Goal: Task Accomplishment & Management: Complete application form

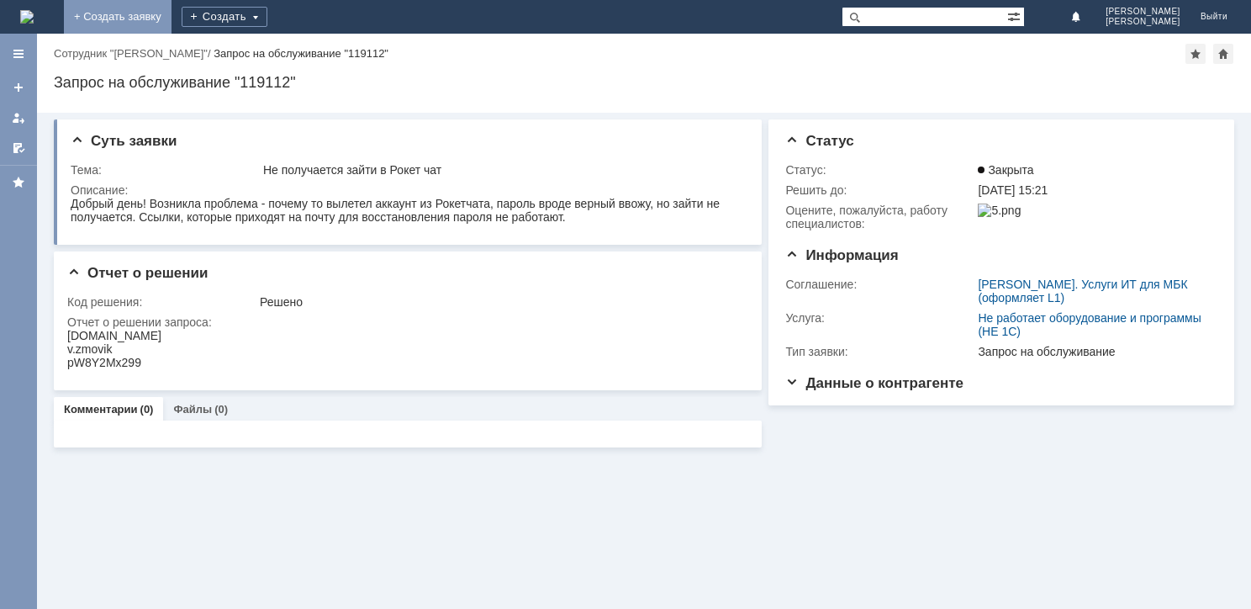
click at [172, 22] on link "+ Создать заявку" at bounding box center [118, 17] width 108 height 34
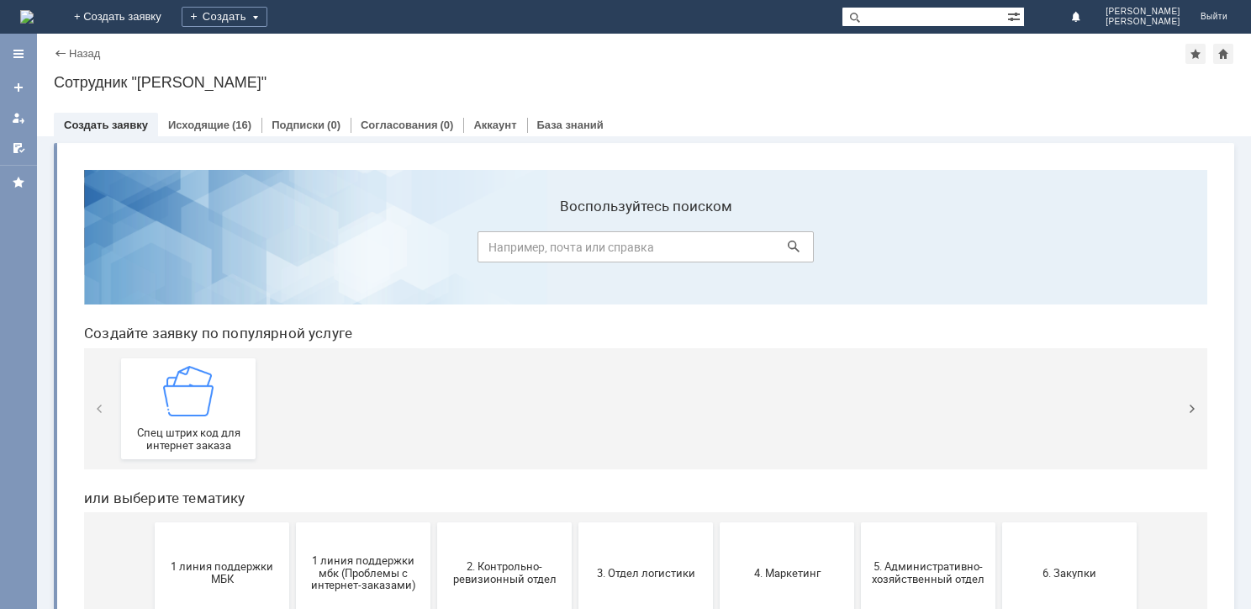
click at [277, 18] on td "Создать" at bounding box center [225, 17] width 106 height 34
click at [267, 15] on div "Создать" at bounding box center [225, 17] width 86 height 20
click at [313, 45] on link "Заявка" at bounding box center [249, 50] width 128 height 20
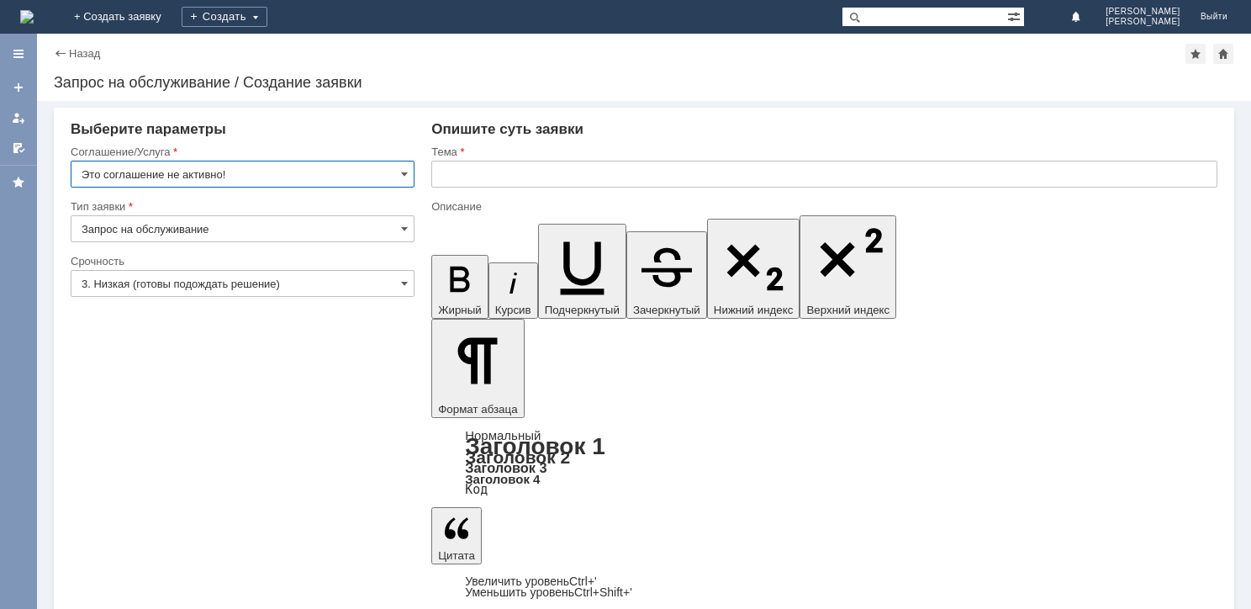
click at [313, 166] on input "Это соглашение не активно!" at bounding box center [243, 174] width 344 height 27
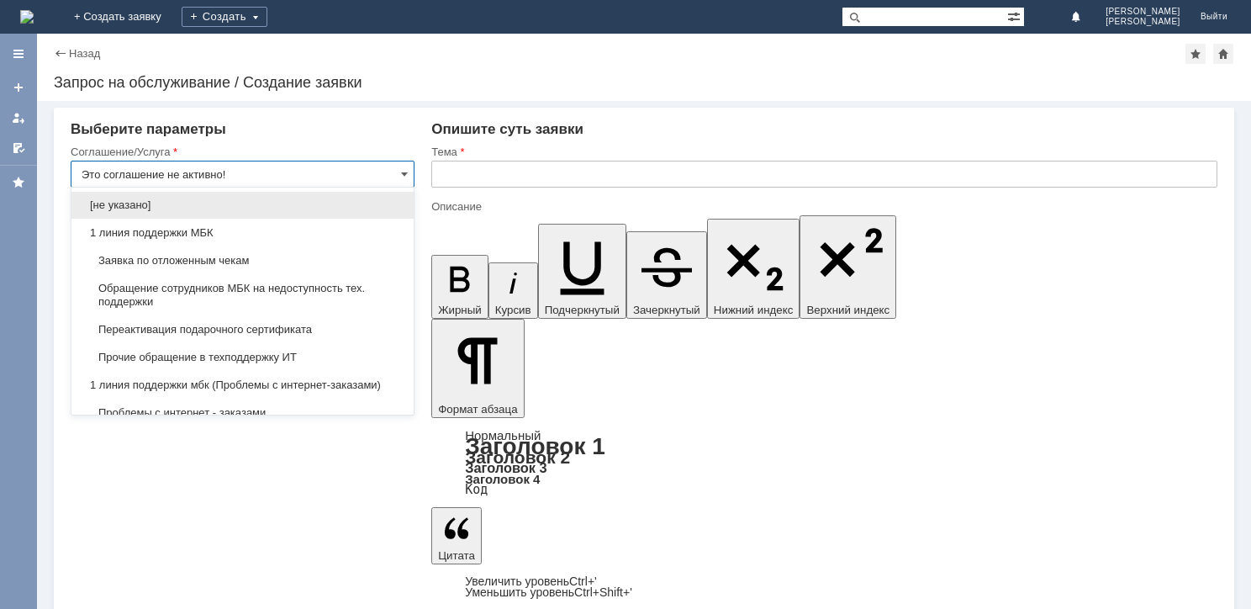
drag, startPoint x: 269, startPoint y: 172, endPoint x: 56, endPoint y: 166, distance: 212.8
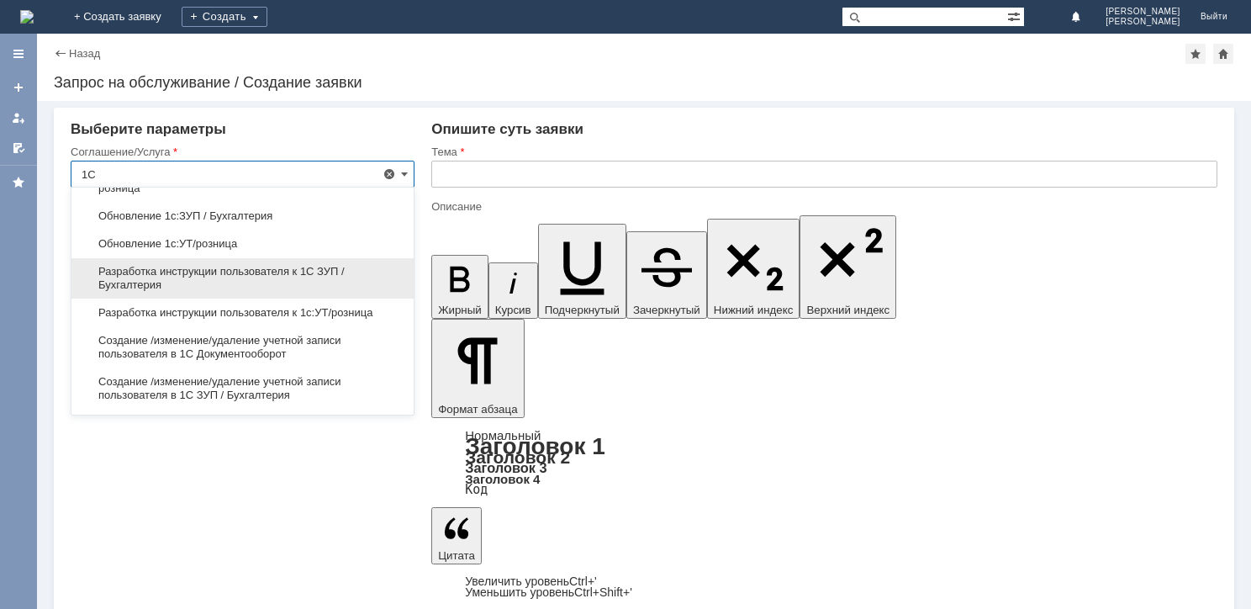
scroll to position [505, 0]
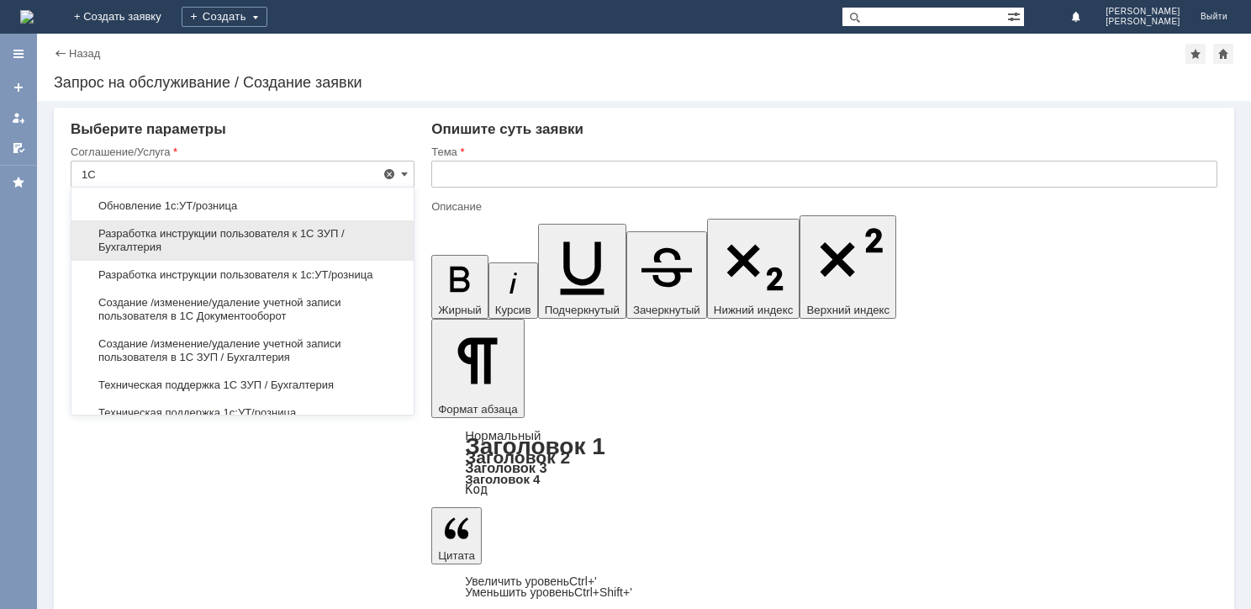
click at [311, 306] on span "Создание /изменение/удаление учетной записи пользователя в 1С Документооборот" at bounding box center [243, 309] width 322 height 27
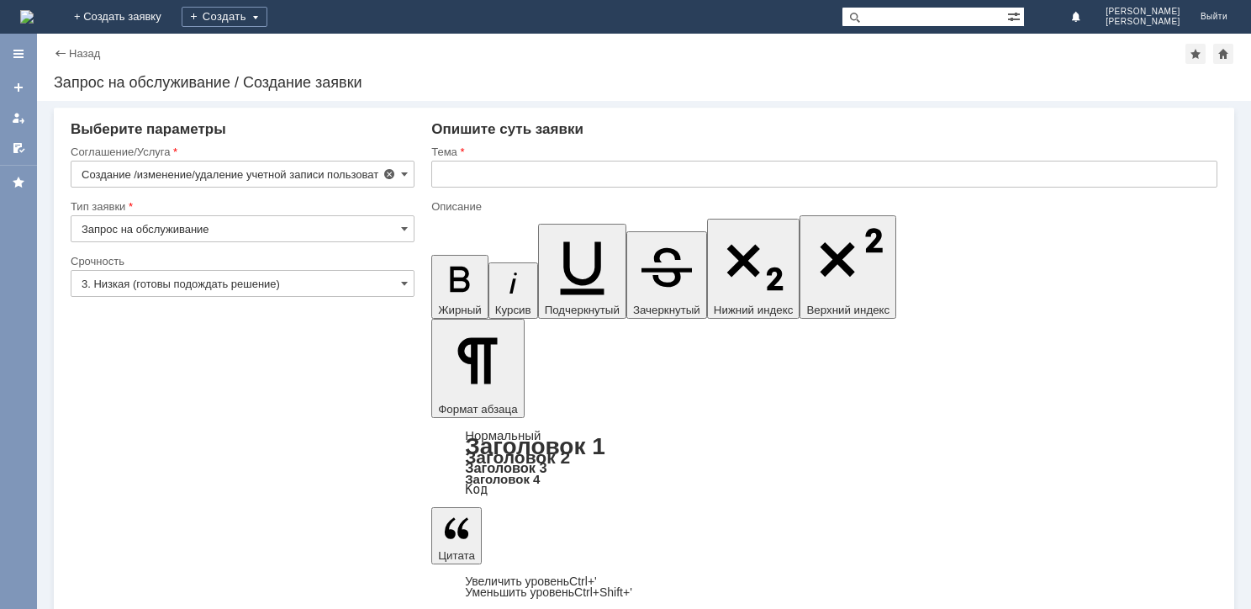
type input "Создание /изменение/удаление учетной записи пользователя в 1С Документооборот"
click at [286, 219] on input "Запрос на обслуживание" at bounding box center [243, 228] width 344 height 27
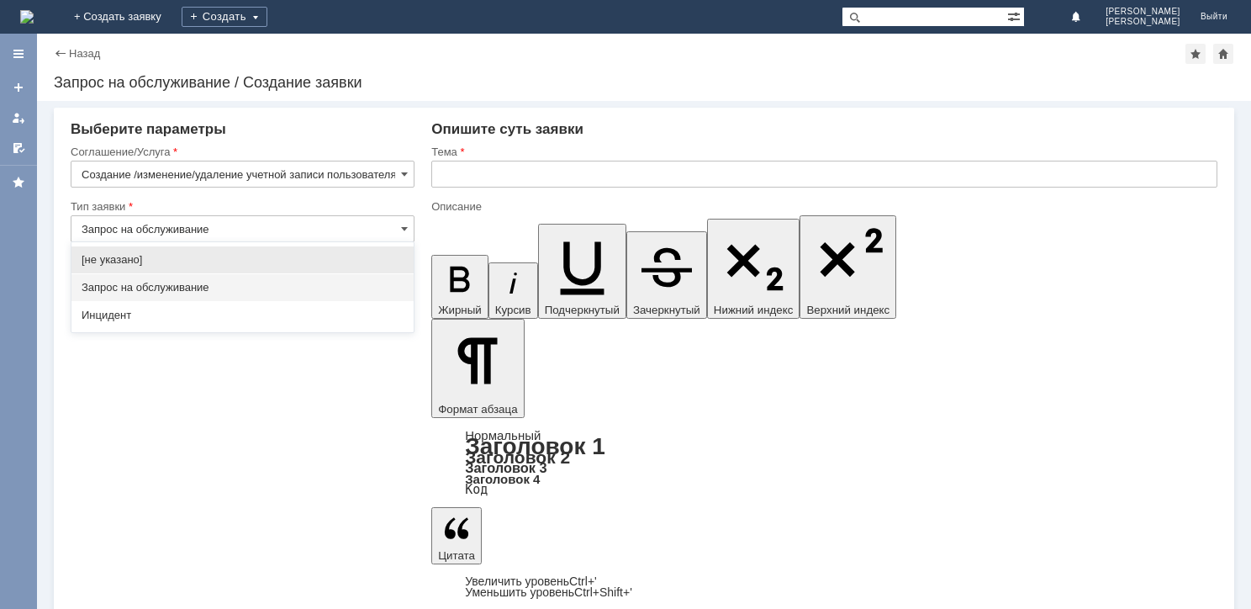
click at [283, 281] on span "Запрос на обслуживание" at bounding box center [243, 287] width 322 height 13
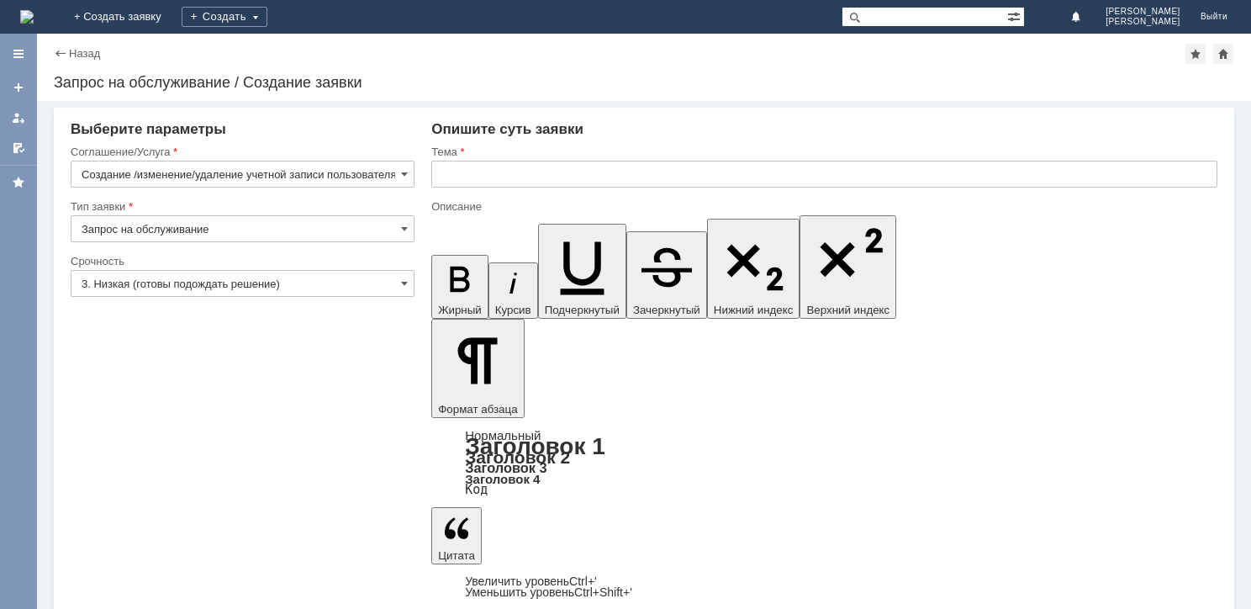
type input "Запрос на обслуживание"
click at [282, 276] on input "3. Низкая (готовы подождать решение)" at bounding box center [243, 283] width 344 height 27
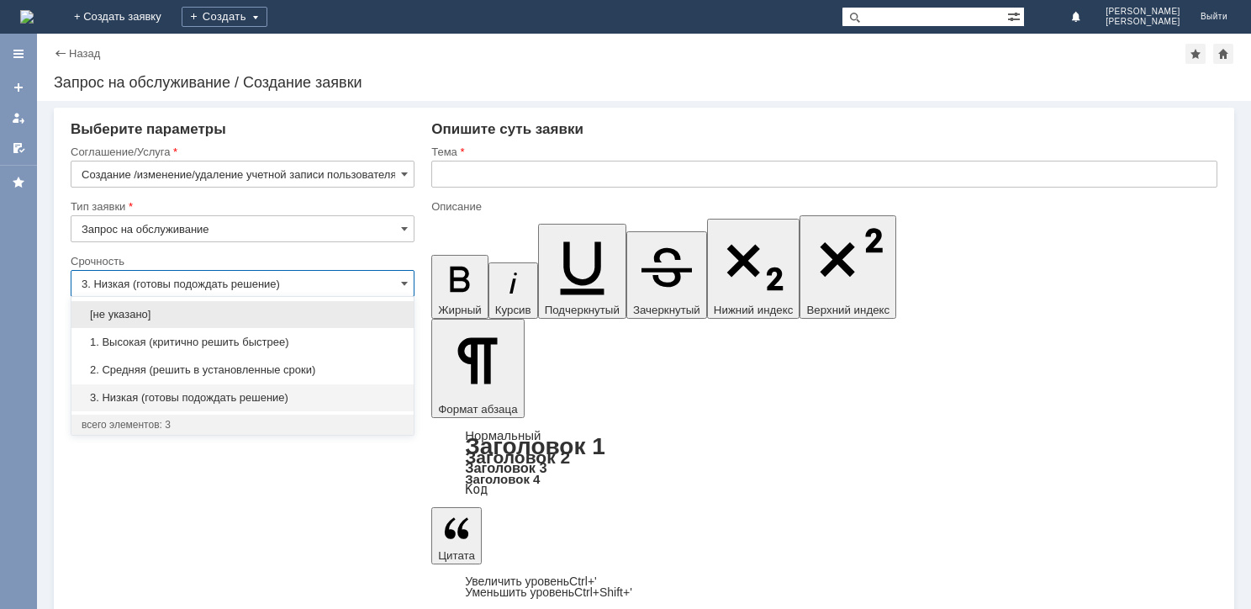
click at [293, 223] on input "Запрос на обслуживание" at bounding box center [243, 228] width 344 height 27
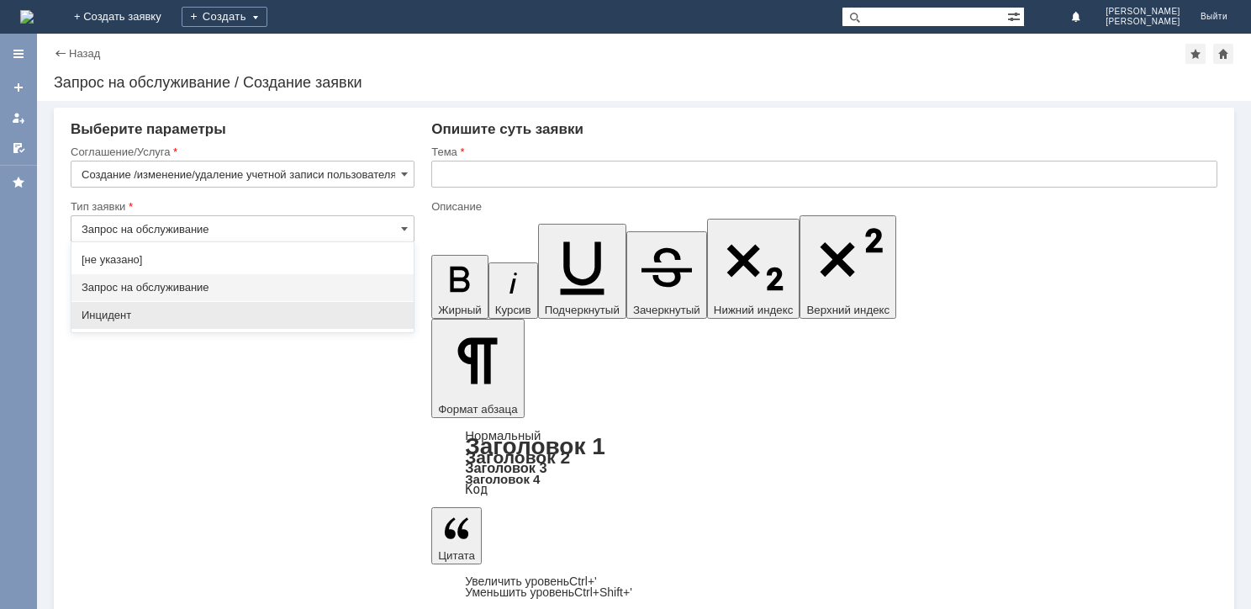
type input "3. Низкая (готовы подождать решение)"
click at [251, 318] on span "Инцидент" at bounding box center [243, 315] width 322 height 13
type input "Инцидент"
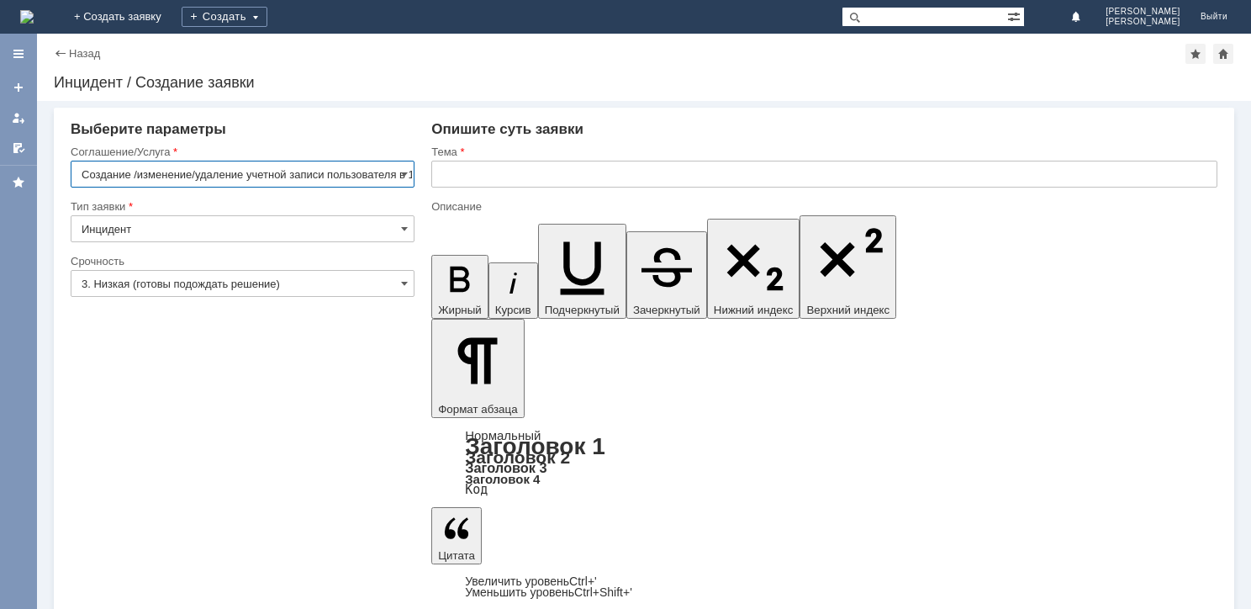
scroll to position [0, 0]
click at [280, 225] on input "Инцидент" at bounding box center [243, 228] width 344 height 27
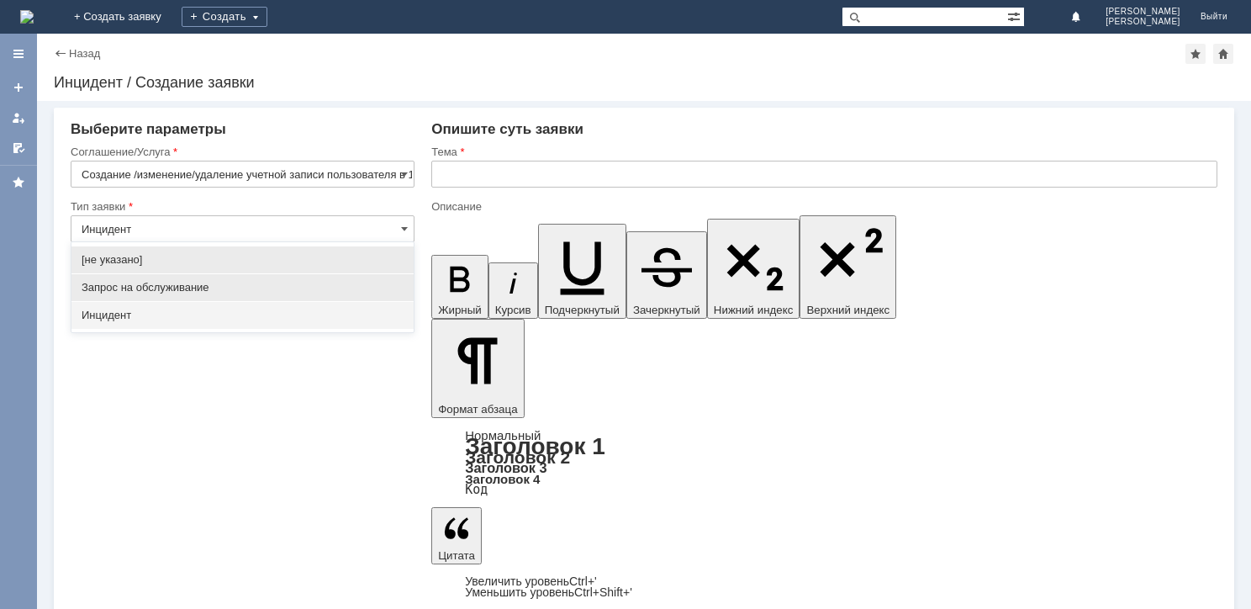
click at [252, 275] on div "Запрос на обслуживание" at bounding box center [242, 287] width 342 height 27
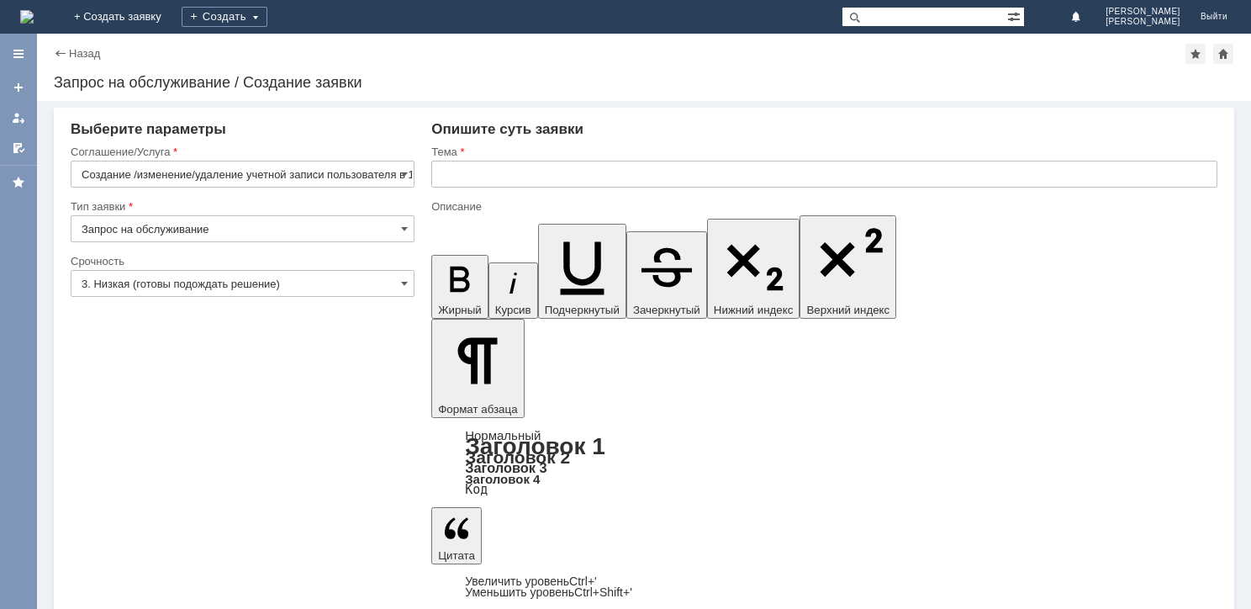
click at [252, 267] on div "Срочность" at bounding box center [243, 262] width 344 height 16
type input "Запрос на обслуживание"
click at [251, 273] on input "3. Низкая (готовы подождать решение)" at bounding box center [243, 283] width 344 height 27
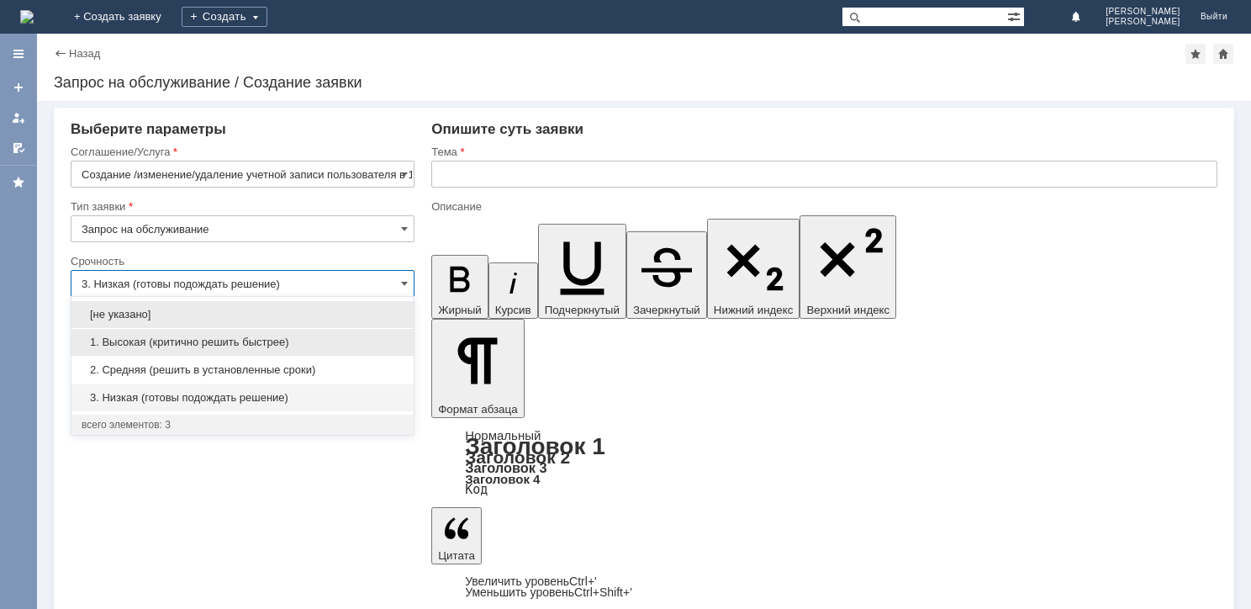
click at [249, 347] on span "1. Высокая (критично решить быстрее)" at bounding box center [243, 341] width 322 height 13
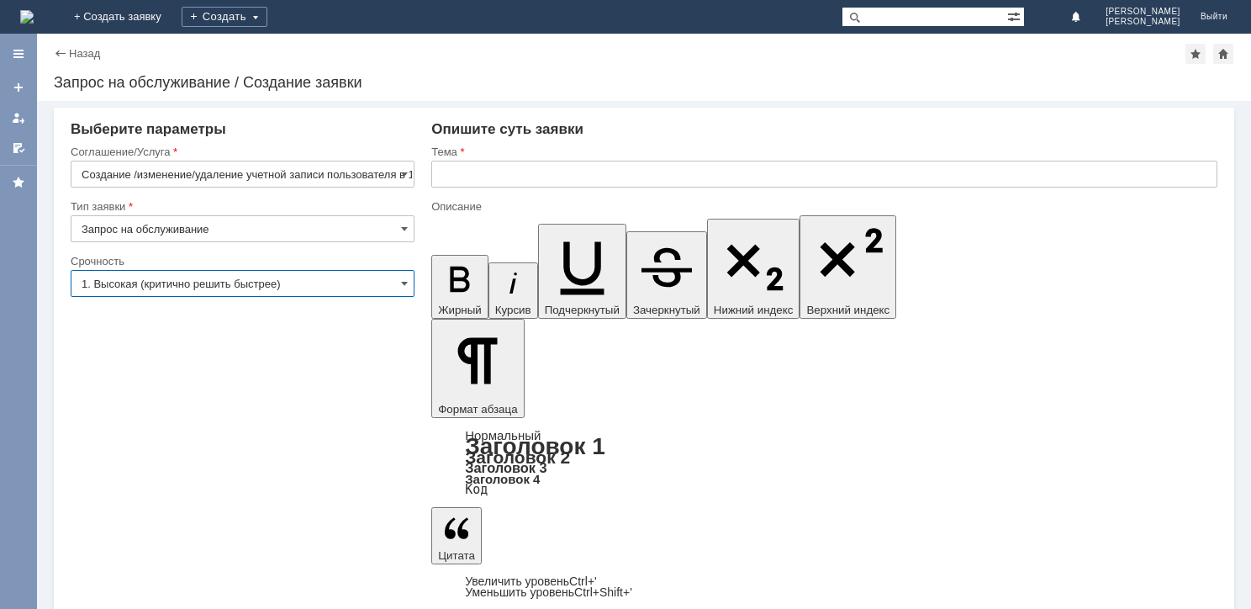
click at [372, 270] on input "1. Высокая (критично решить быстрее)" at bounding box center [243, 283] width 344 height 27
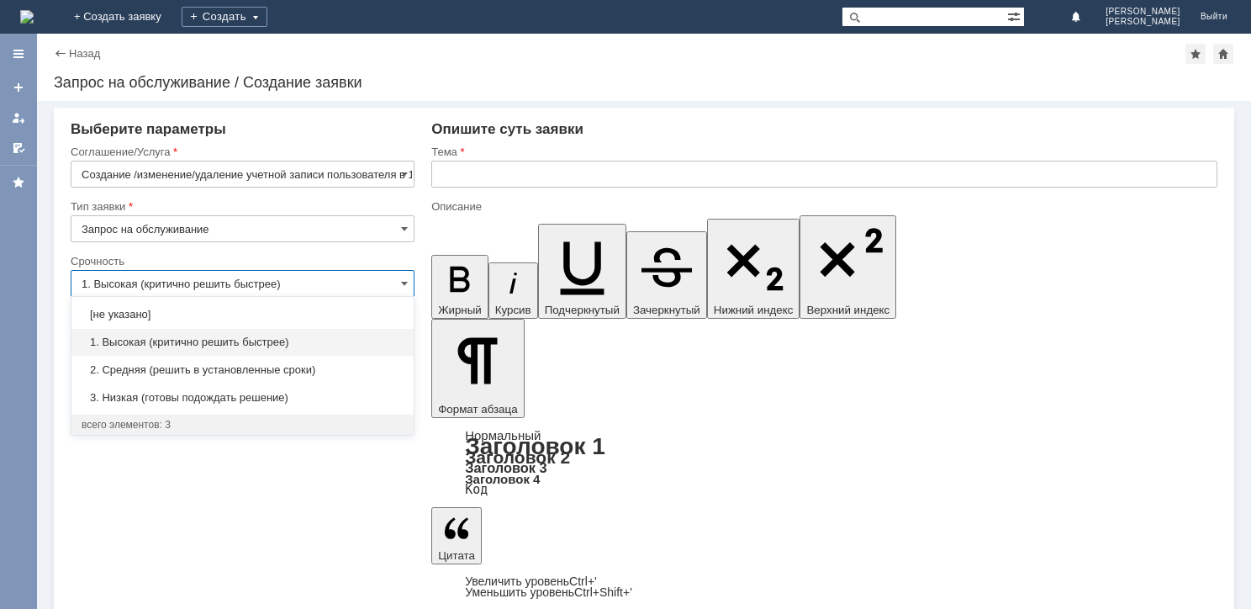
click at [343, 262] on div "Срочность" at bounding box center [241, 261] width 341 height 11
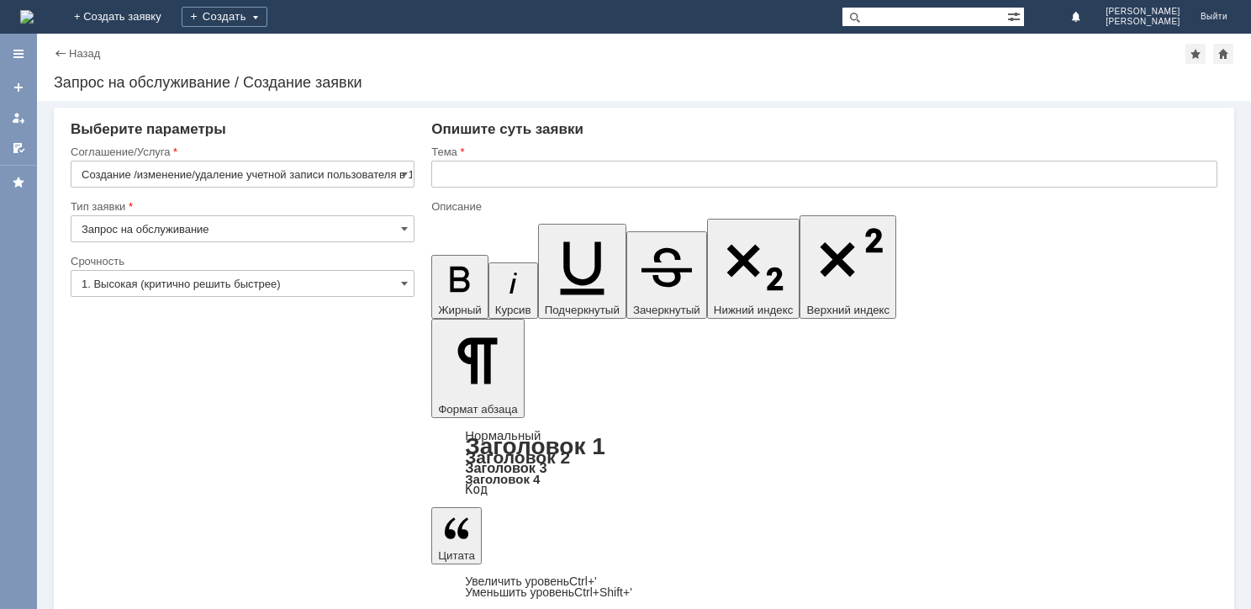
type input "1. Высокая (критично решить быстрее)"
click at [478, 177] on input "text" at bounding box center [824, 174] width 786 height 27
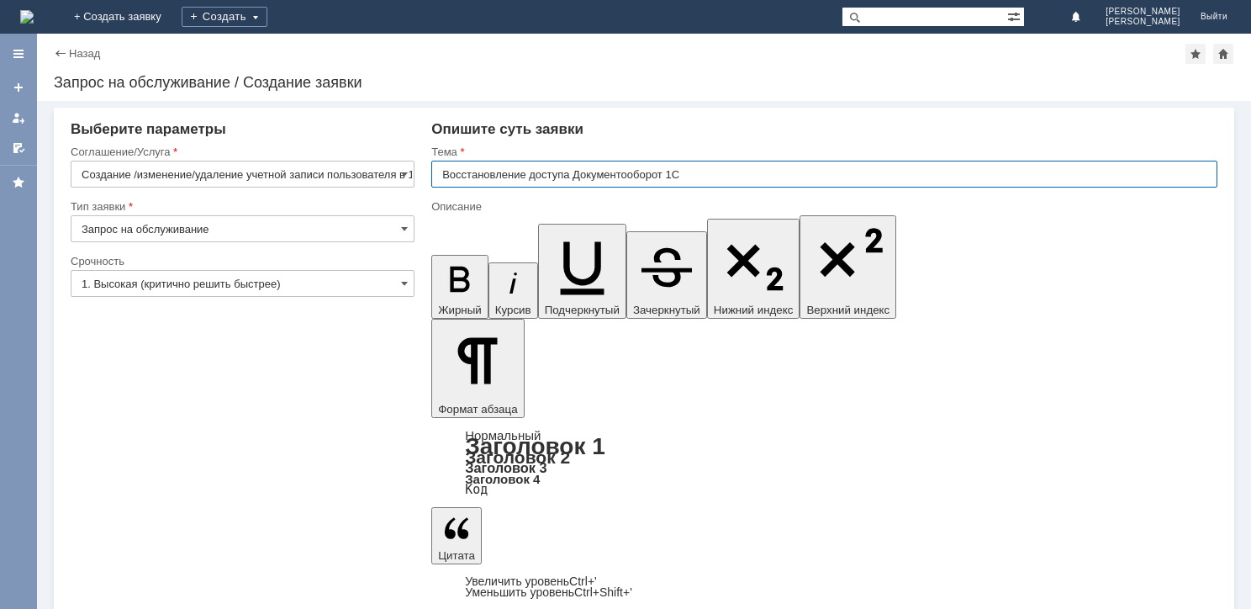
type input "Восстановление доступа Документооборот 1С"
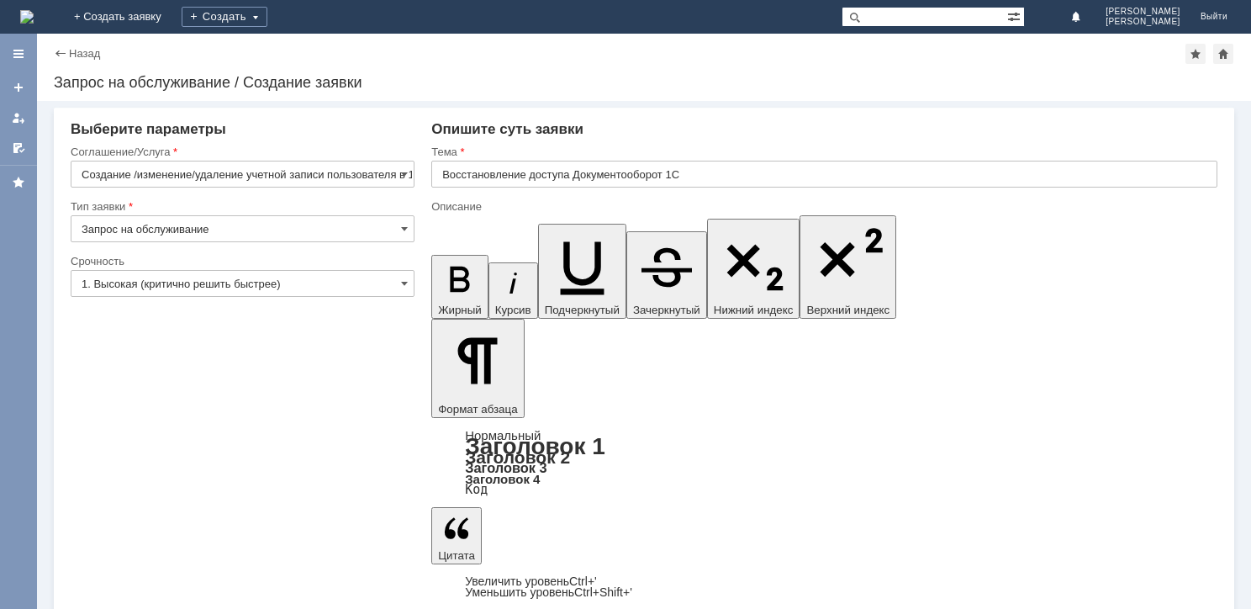
drag, startPoint x: 758, startPoint y: 4918, endPoint x: 866, endPoint y: 5156, distance: 261.2
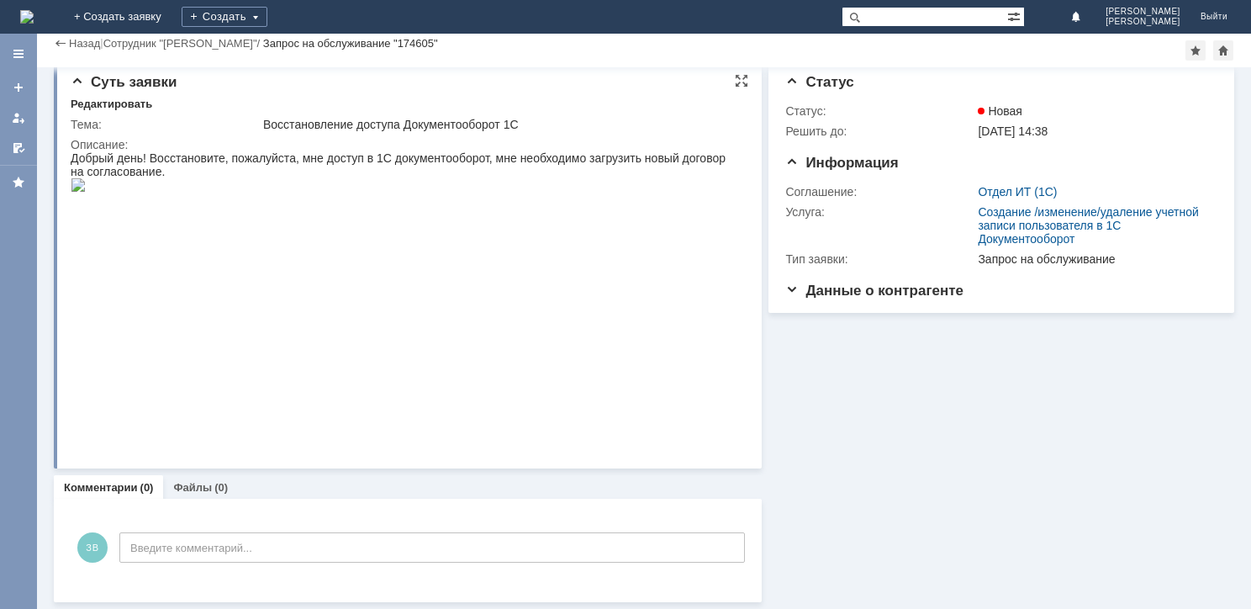
scroll to position [13, 0]
